Goal: Task Accomplishment & Management: Manage account settings

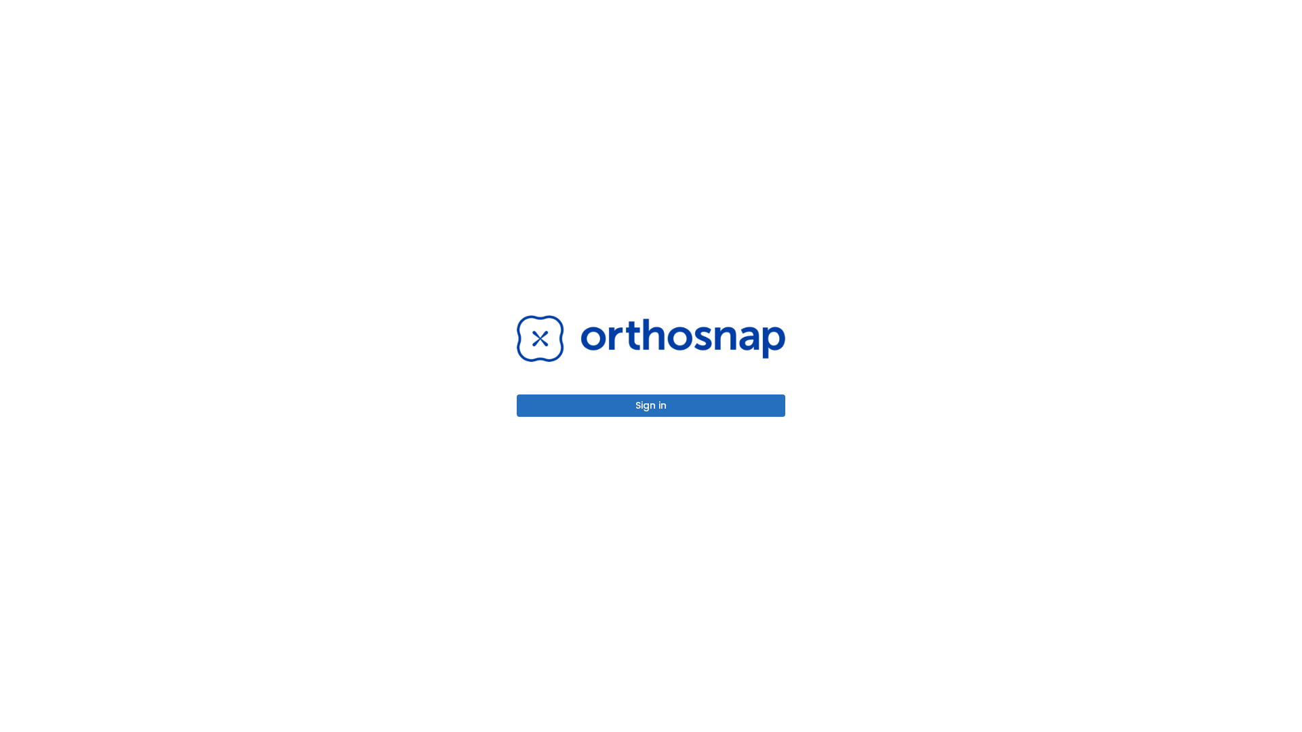
click at [651, 406] on button "Sign in" at bounding box center [651, 406] width 269 height 22
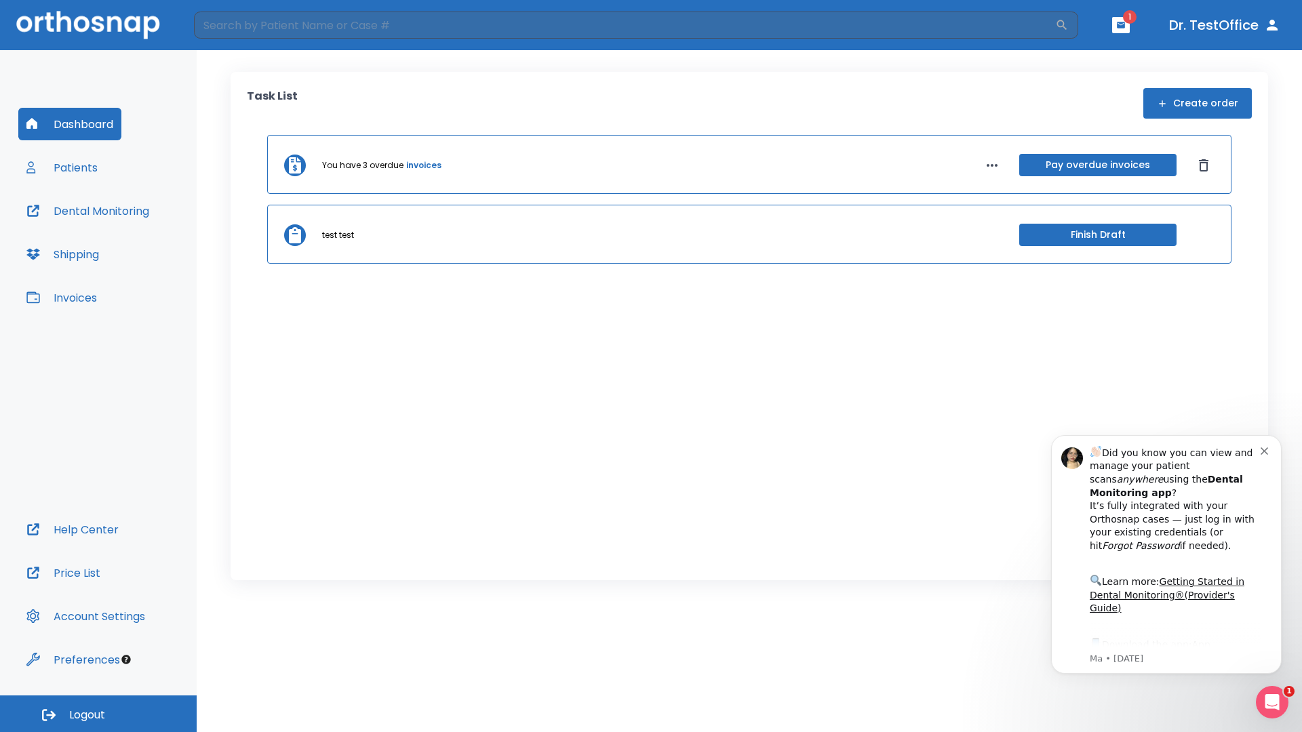
click at [98, 714] on span "Logout" at bounding box center [87, 715] width 36 height 15
